Goal: Task Accomplishment & Management: Manage account settings

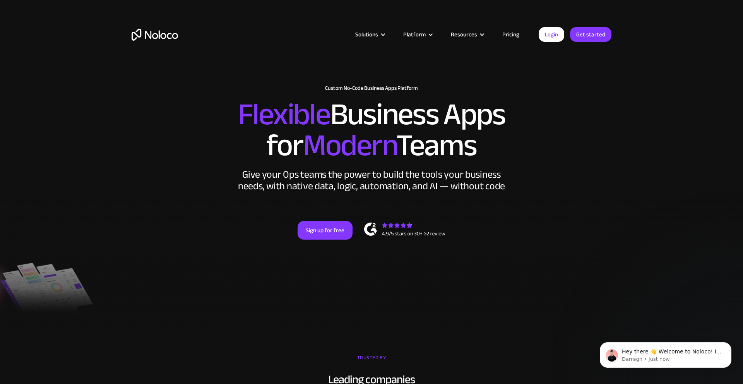
click at [515, 35] on link "Pricing" at bounding box center [511, 34] width 36 height 10
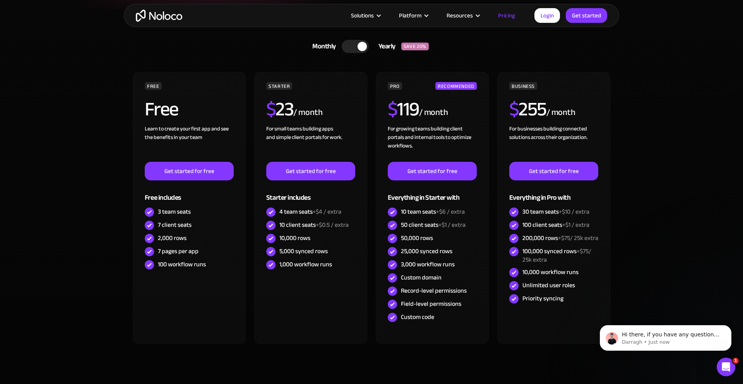
scroll to position [187, 0]
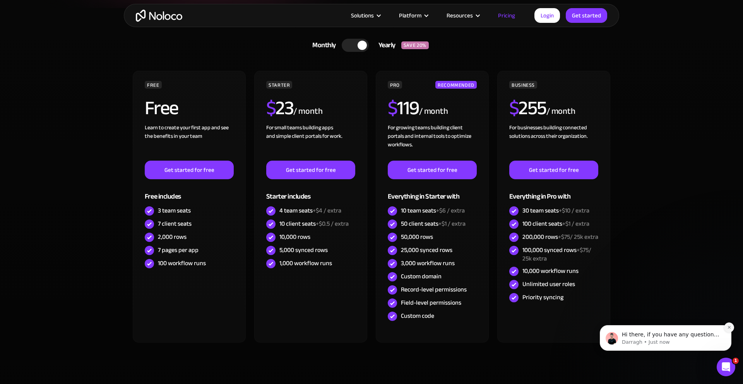
click at [729, 326] on icon "Dismiss notification" at bounding box center [729, 327] width 4 height 4
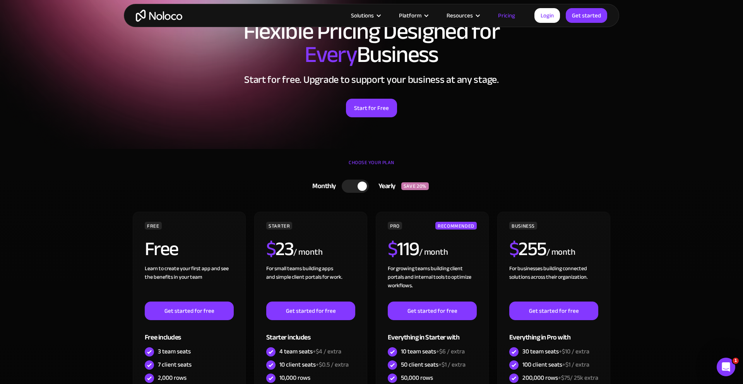
scroll to position [0, 0]
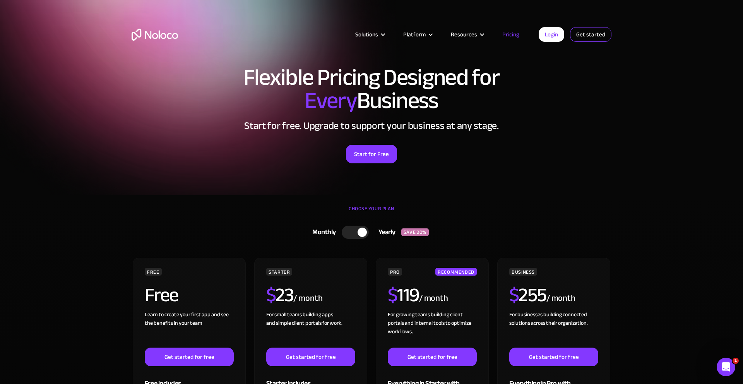
click at [0, 0] on link "Get started" at bounding box center [0, 0] width 0 height 0
click at [585, 34] on link "Get started" at bounding box center [590, 34] width 41 height 15
click at [551, 35] on link "Login" at bounding box center [552, 34] width 26 height 15
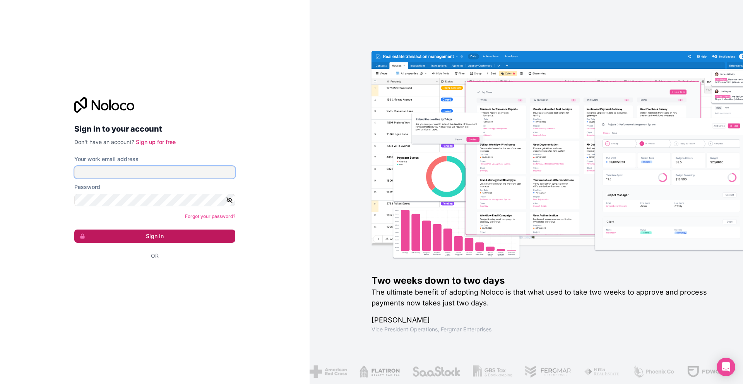
type input "[EMAIL_ADDRESS][DOMAIN_NAME]"
click at [174, 238] on button "Sign in" at bounding box center [154, 236] width 161 height 13
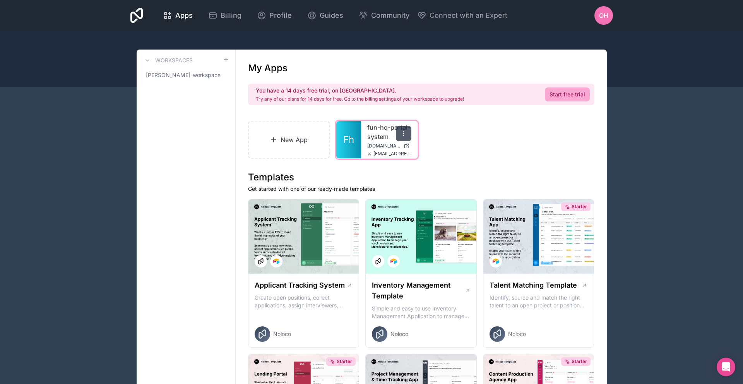
click at [401, 133] on icon at bounding box center [404, 133] width 6 height 6
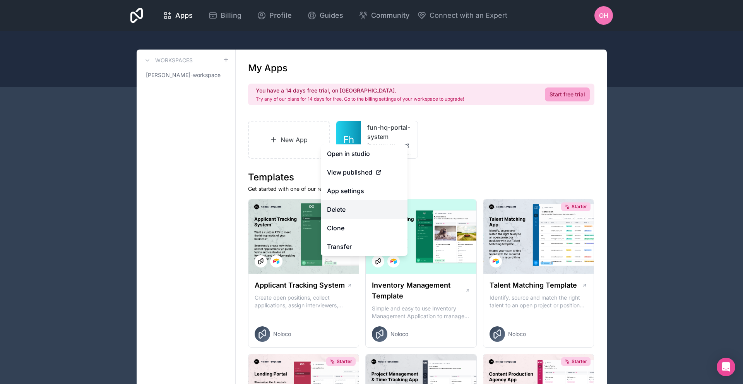
click at [348, 206] on button "Delete" at bounding box center [364, 209] width 87 height 19
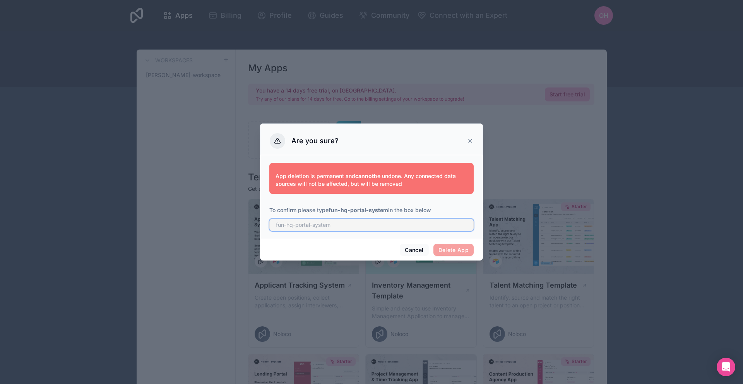
click at [340, 226] on input "text" at bounding box center [371, 225] width 204 height 12
type input "fun-hp-portal-system"
click at [459, 248] on span "Delete App" at bounding box center [454, 250] width 41 height 12
click at [371, 225] on input "fun-hp-portal-system" at bounding box center [371, 225] width 204 height 12
click at [445, 247] on span "Delete App" at bounding box center [454, 250] width 41 height 12
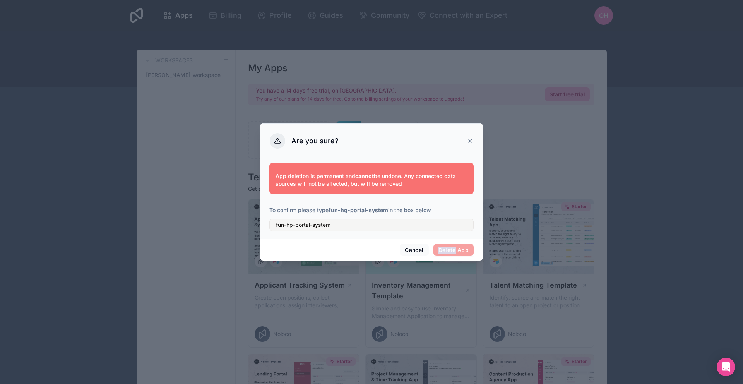
click at [445, 247] on span "Delete App" at bounding box center [454, 250] width 41 height 12
click at [373, 149] on div "Are you sure?" at bounding box center [371, 140] width 223 height 32
click at [373, 181] on p "App deletion is permanent and cannot be undone. Any connected data sources will…" at bounding box center [372, 179] width 192 height 15
click at [370, 222] on input "fun-hp-portal-system" at bounding box center [371, 225] width 204 height 12
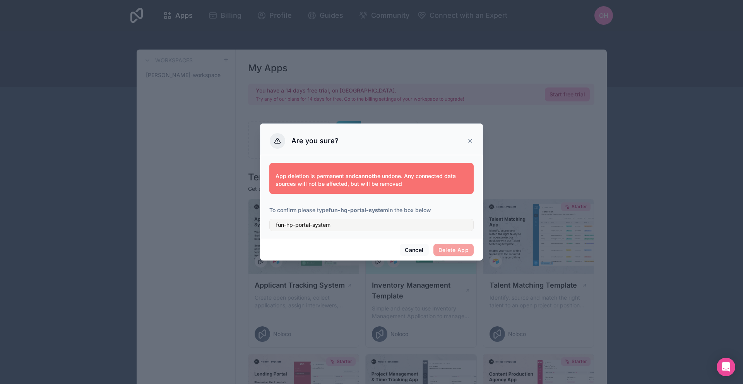
click at [458, 250] on span "Delete App" at bounding box center [454, 250] width 41 height 12
click at [473, 142] on icon at bounding box center [470, 141] width 6 height 6
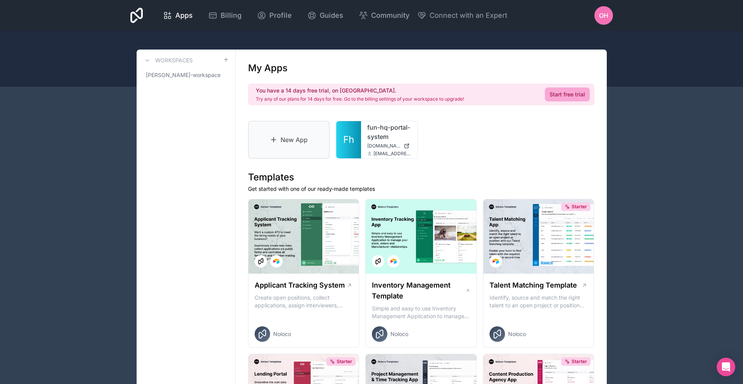
click at [291, 122] on link "New App" at bounding box center [289, 140] width 82 height 38
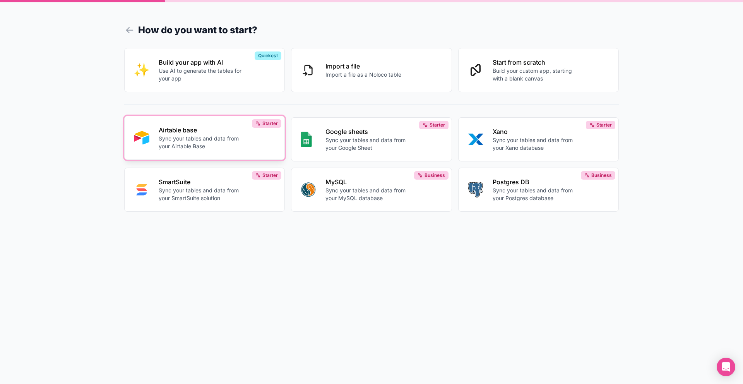
click at [223, 133] on p "Airtable base" at bounding box center [202, 129] width 86 height 9
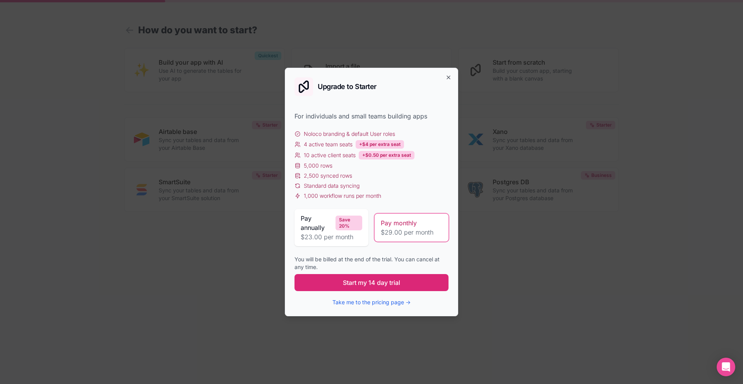
click at [377, 283] on span "Start my 14 day trial" at bounding box center [371, 282] width 57 height 9
